Goal: Find specific page/section: Find specific page/section

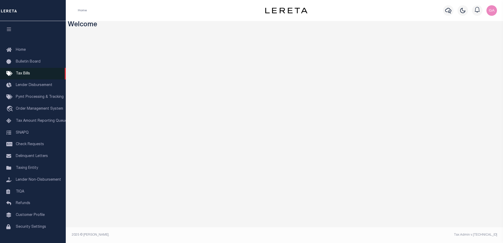
click at [23, 74] on span "Tax Bills" at bounding box center [23, 74] width 14 height 4
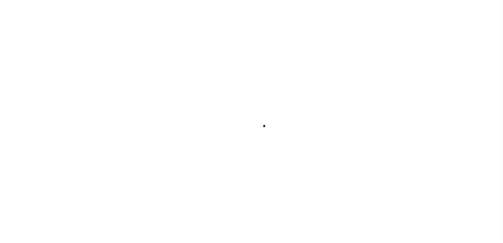
select select
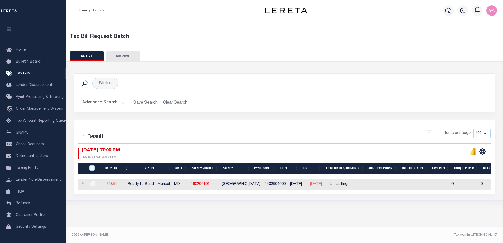
click at [121, 102] on button "Advanced Search" at bounding box center [104, 103] width 44 height 10
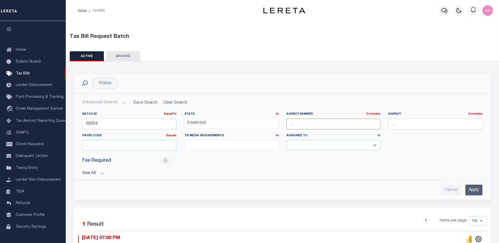
click at [300, 124] on input "text" at bounding box center [333, 124] width 94 height 11
paste input "090080000"
type input "090080000"
drag, startPoint x: 130, startPoint y: 123, endPoint x: 44, endPoint y: 123, distance: 86.5
click at [44, 123] on div "Home Tax Bills" at bounding box center [249, 152] width 499 height 305
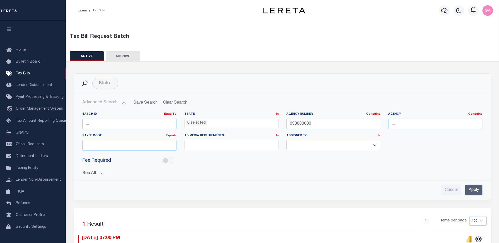
click at [472, 189] on input "Apply" at bounding box center [473, 190] width 17 height 11
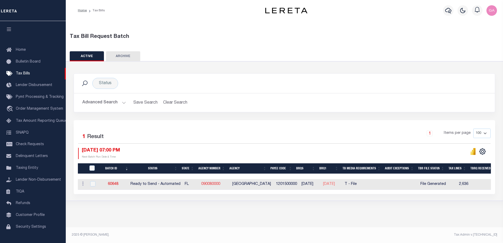
click at [210, 183] on link "090080000" at bounding box center [210, 184] width 19 height 4
checkbox input "true"
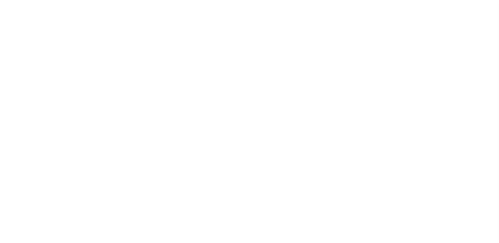
select select
